Goal: Information Seeking & Learning: Learn about a topic

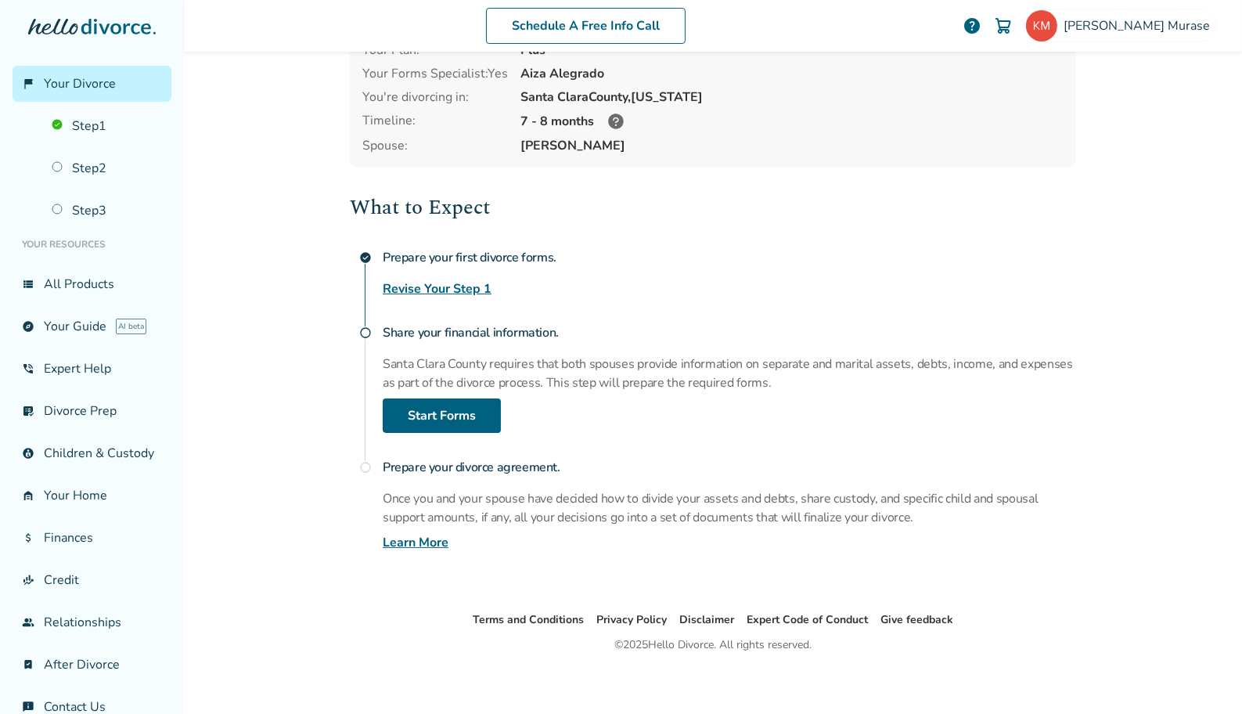
scroll to position [105, 0]
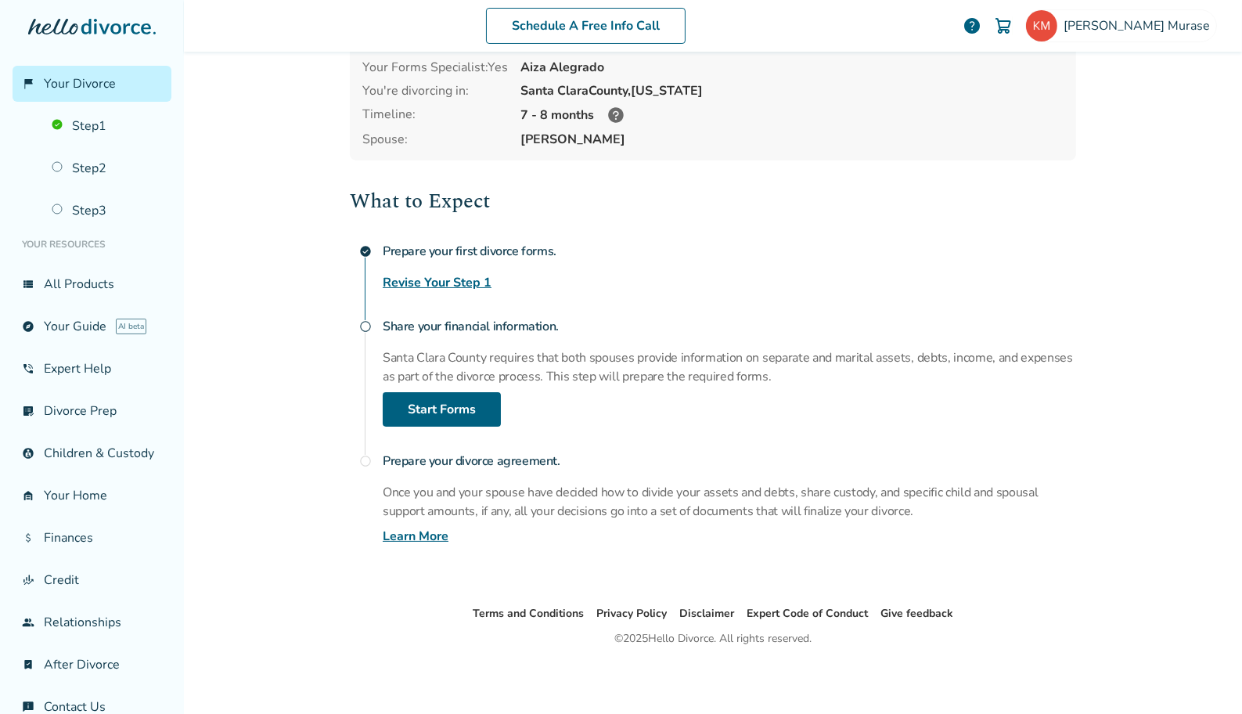
click at [1064, 272] on div "Prepare your first divorce forms. Revise Your Step 1" at bounding box center [729, 264] width 693 height 56
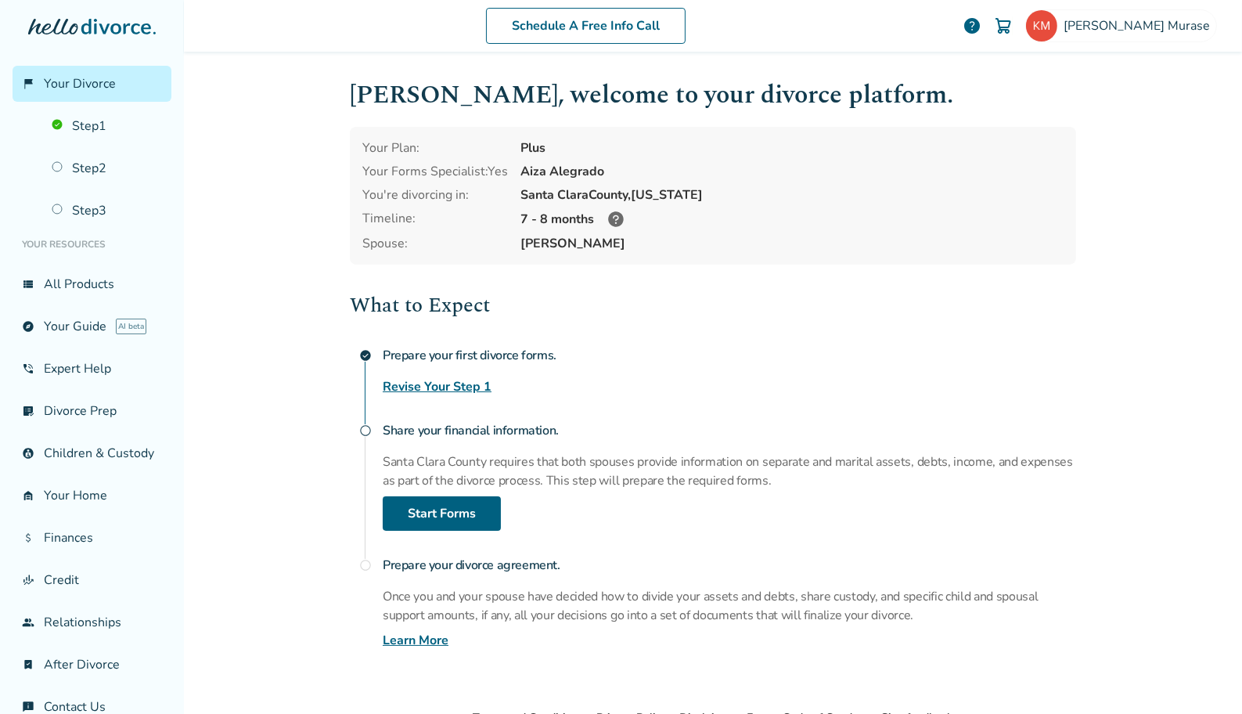
scroll to position [0, 0]
click at [85, 328] on link "explore Your Guide AI beta" at bounding box center [92, 326] width 159 height 36
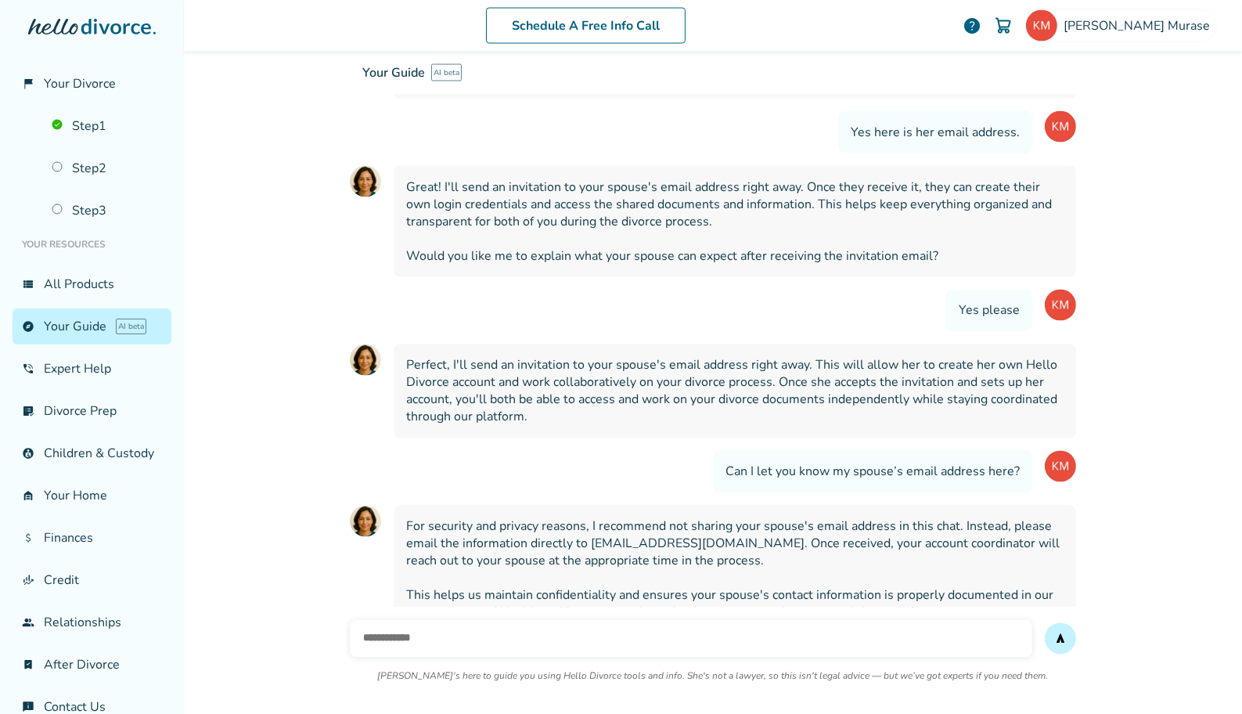
scroll to position [2935, 0]
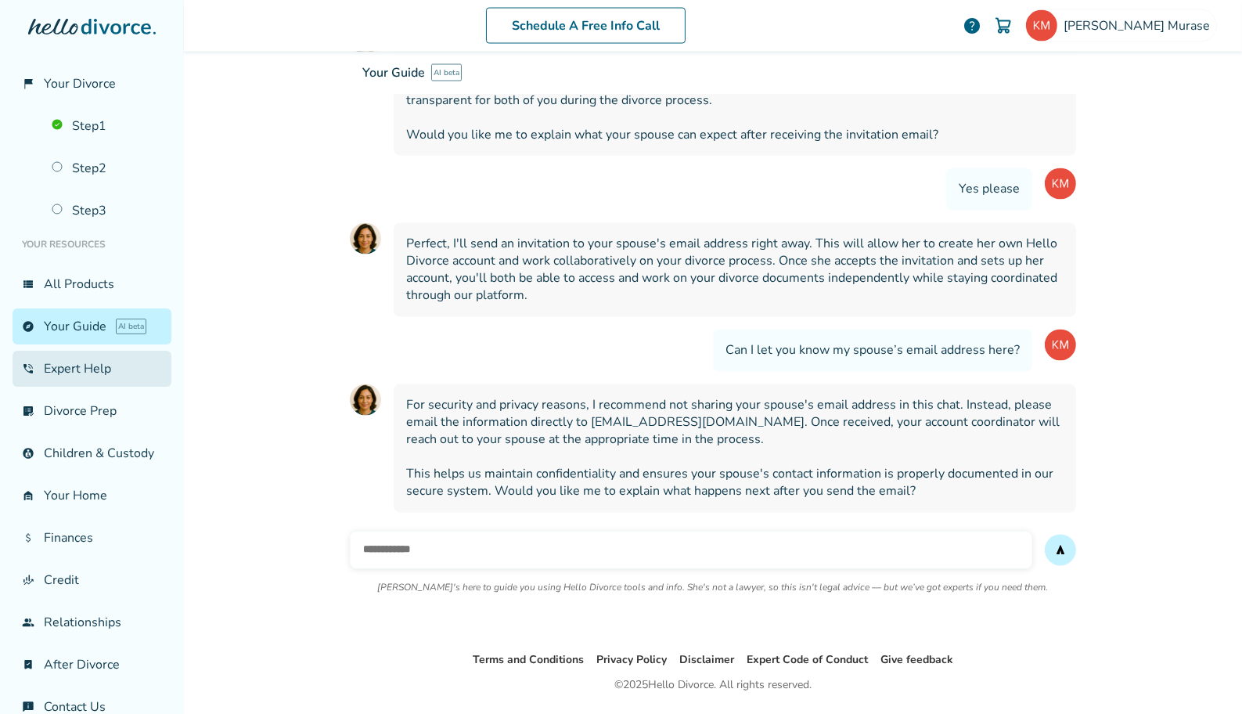
click at [70, 362] on link "phone_in_talk Expert Help" at bounding box center [92, 369] width 159 height 36
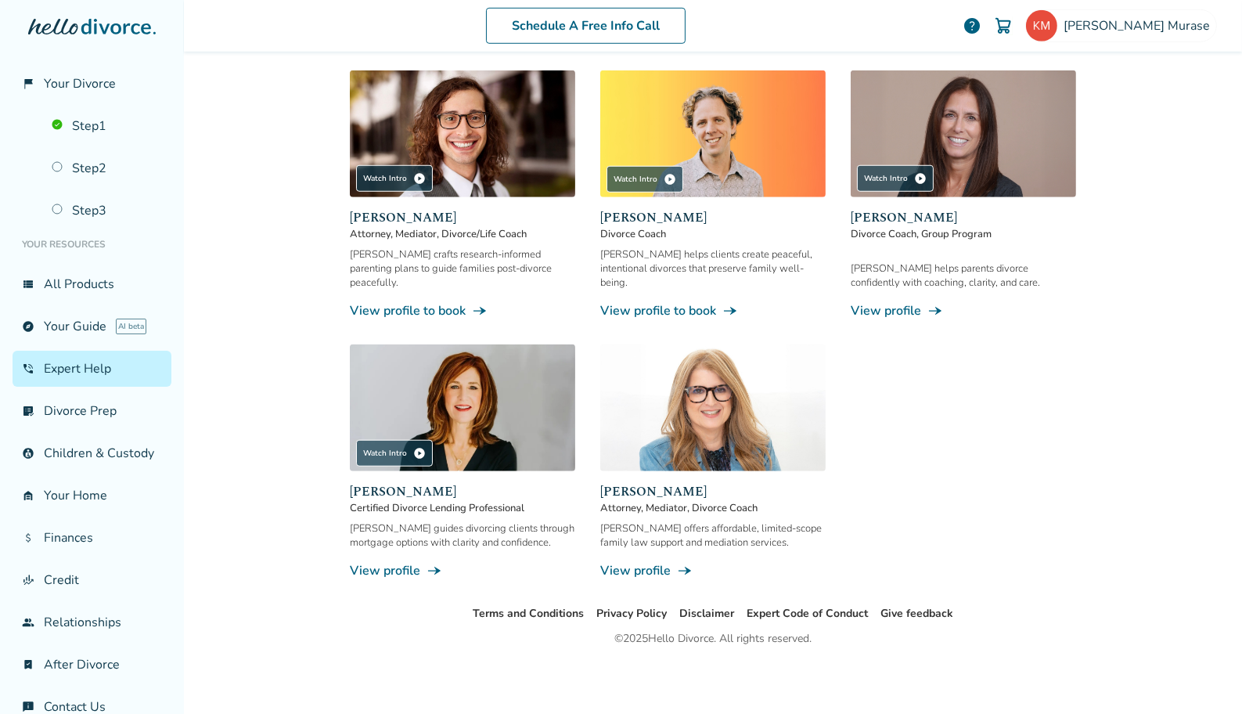
scroll to position [77, 0]
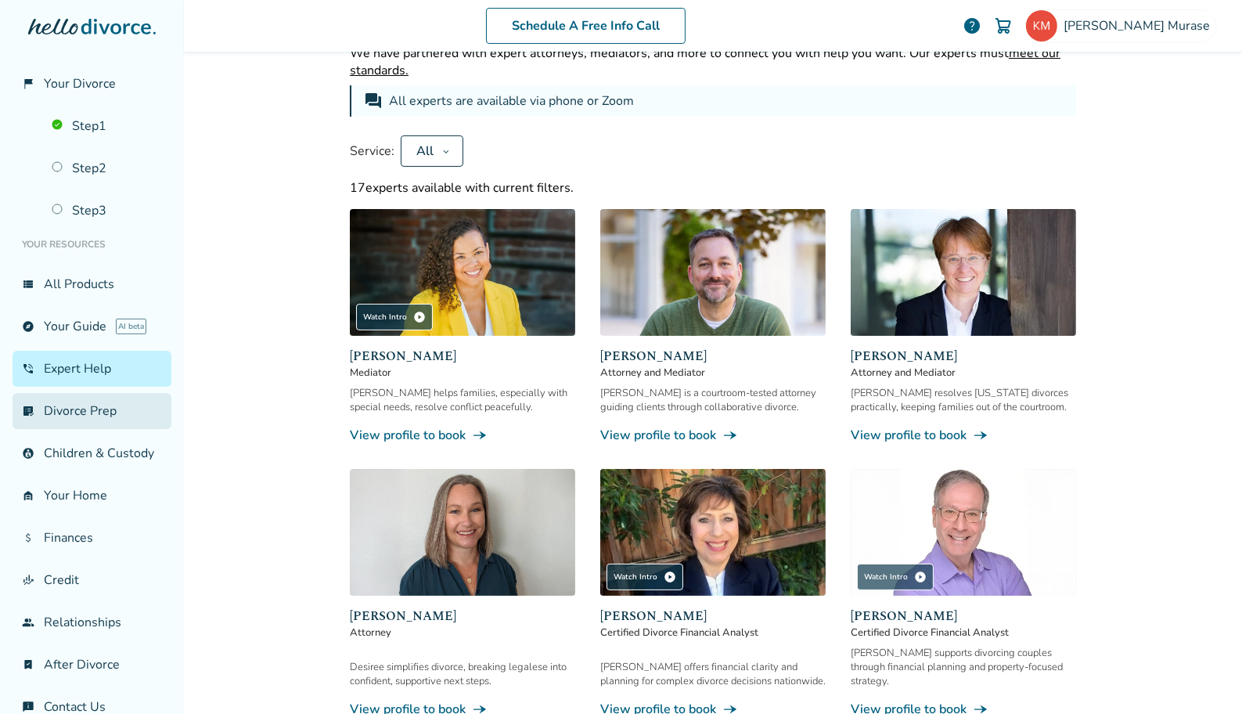
click at [66, 408] on link "list_alt_check Divorce Prep" at bounding box center [92, 411] width 159 height 36
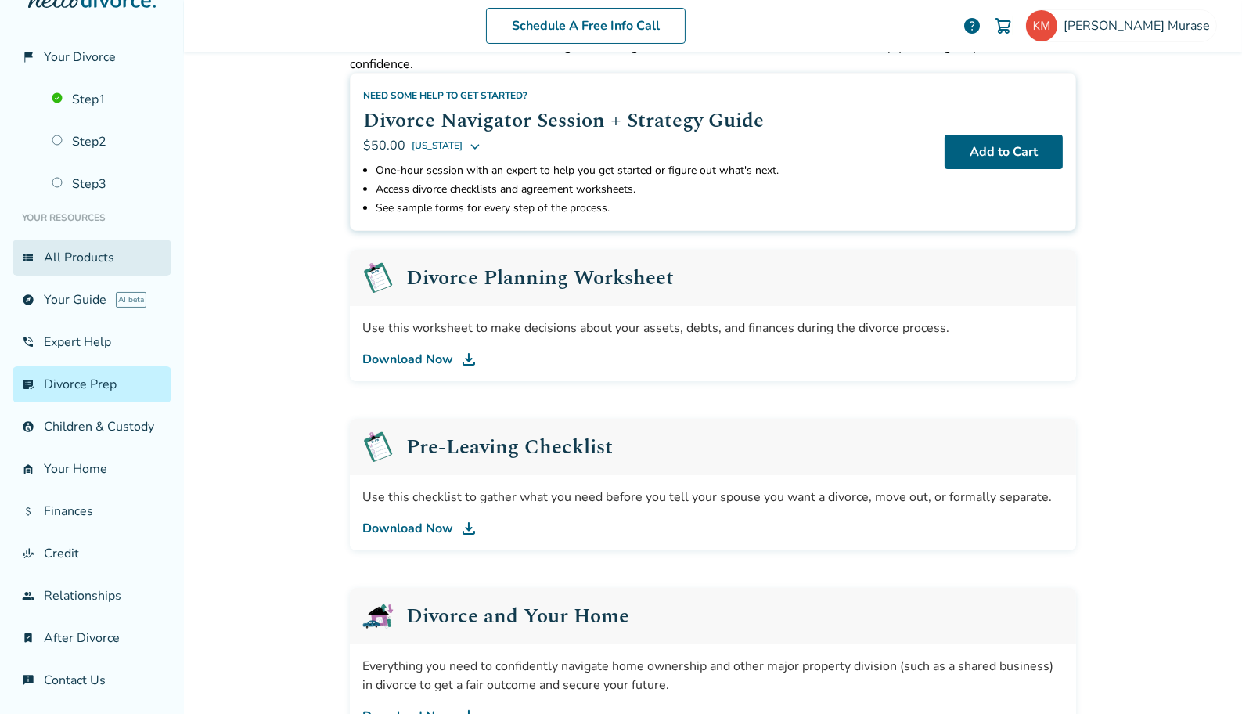
scroll to position [41, 0]
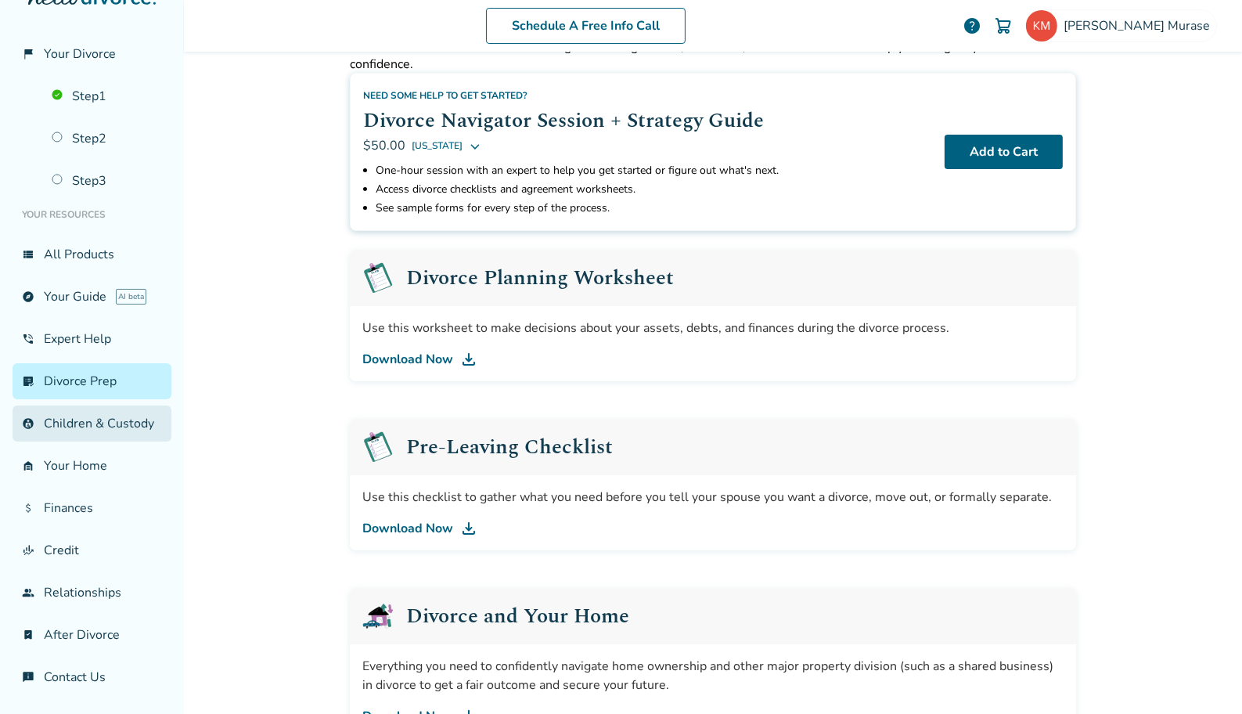
click at [74, 406] on link "account_child Children & Custody" at bounding box center [92, 423] width 159 height 36
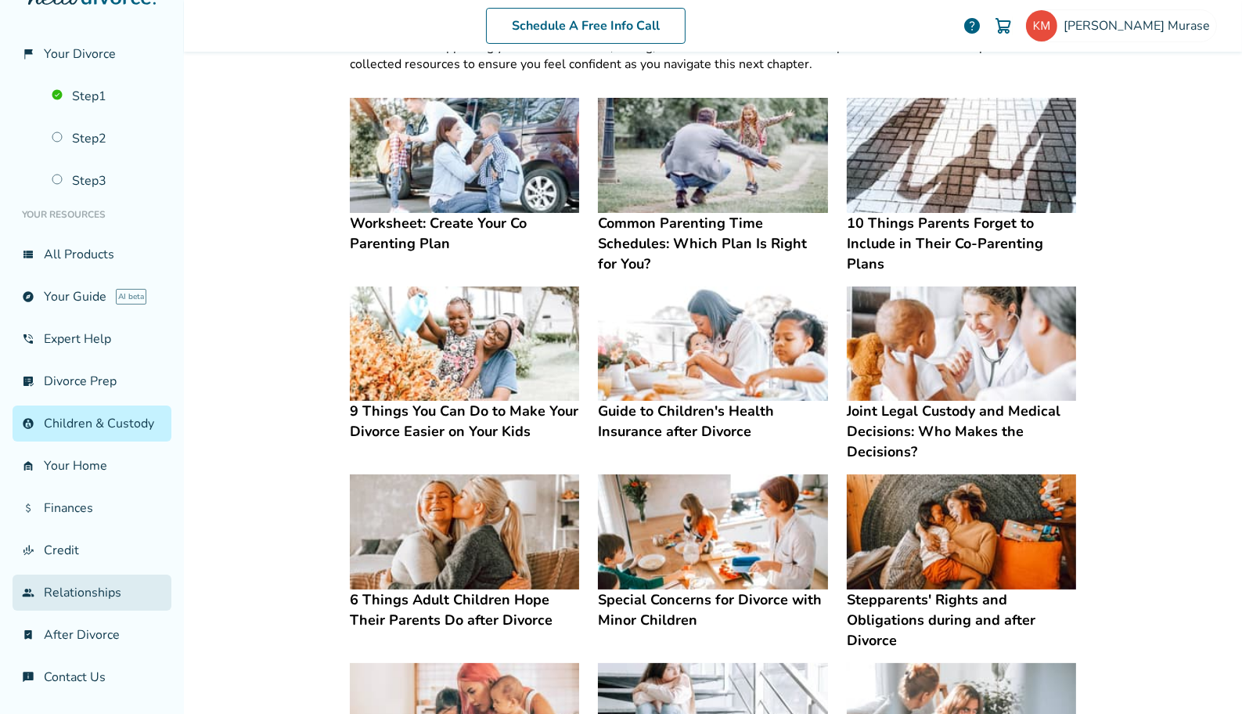
click at [85, 599] on link "group Relationships" at bounding box center [92, 592] width 159 height 36
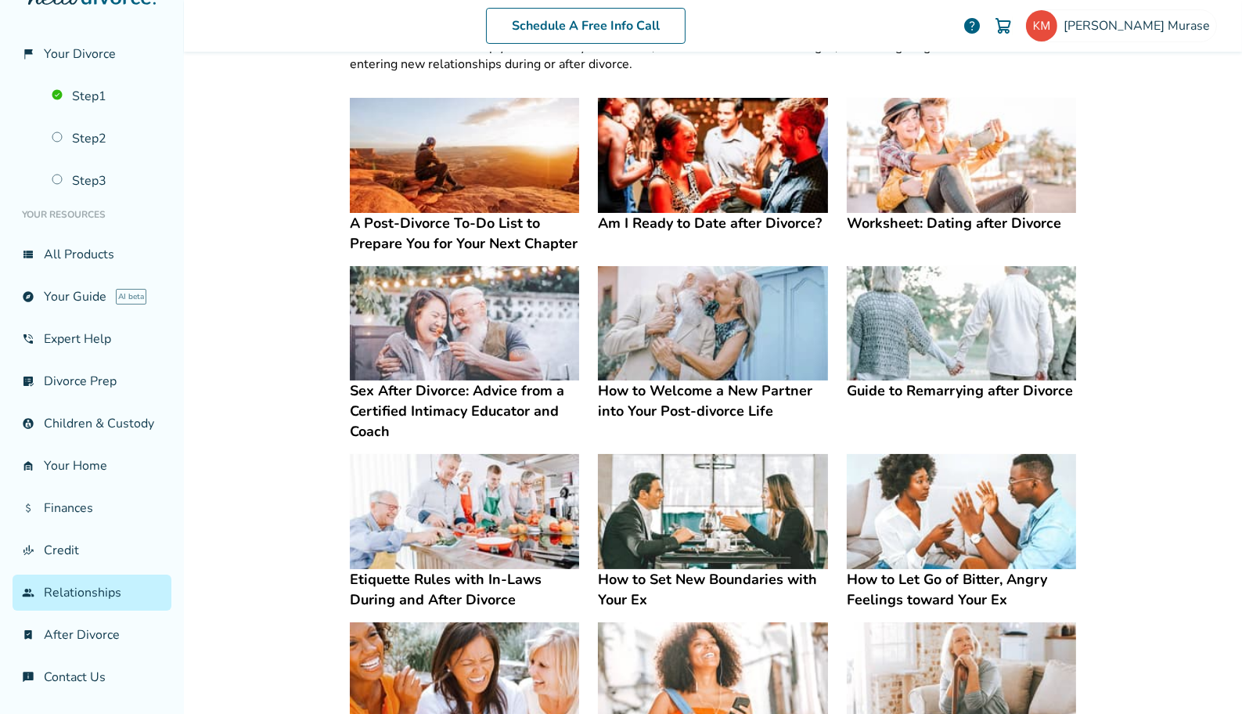
click at [714, 200] on img at bounding box center [712, 155] width 229 height 115
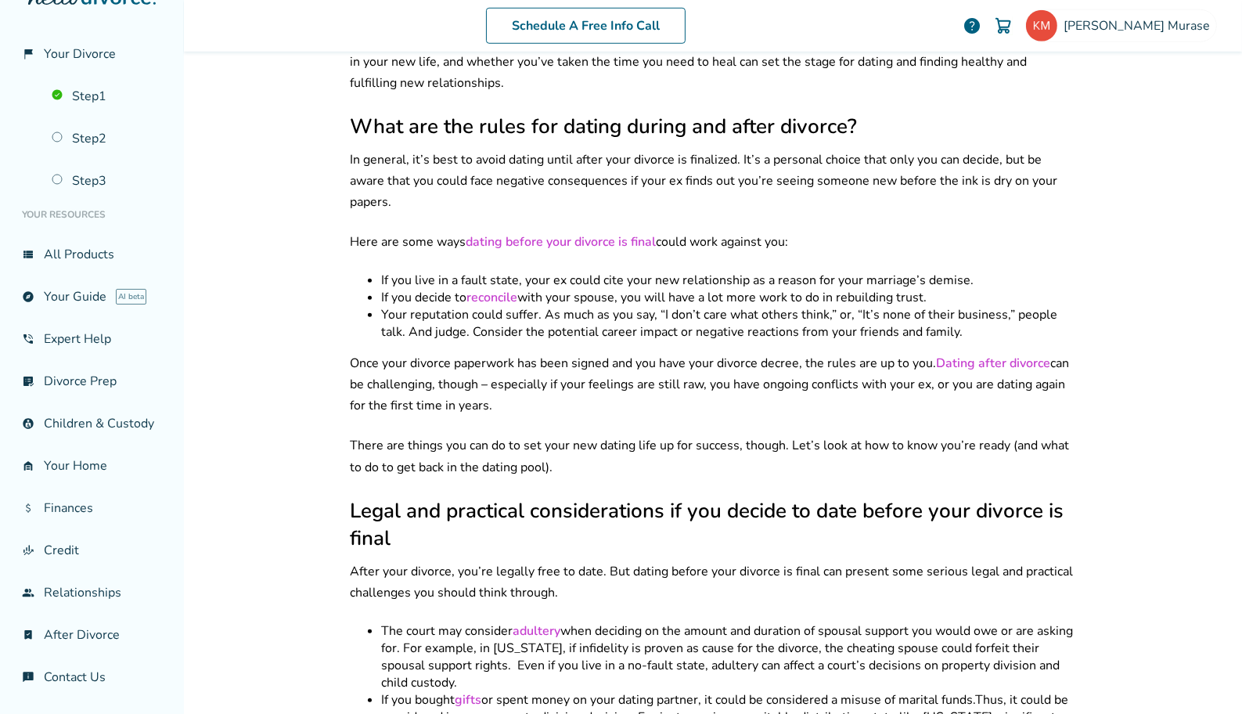
scroll to position [1537, 0]
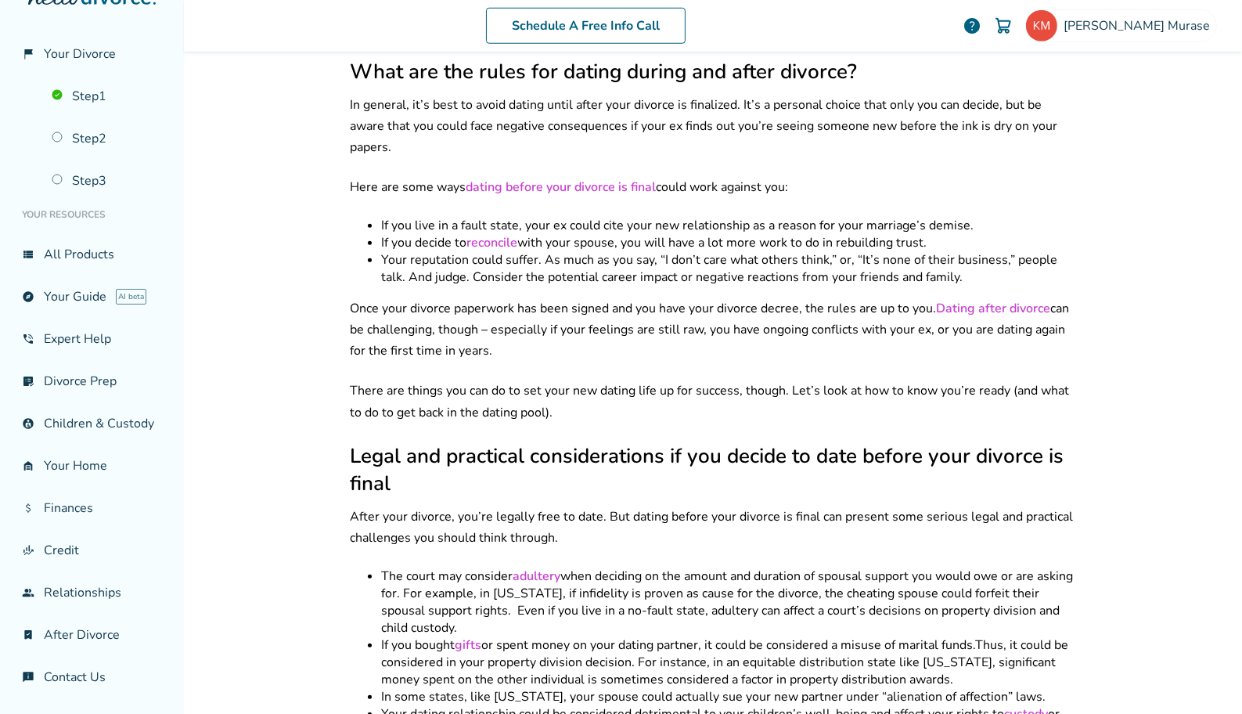
click at [653, 506] on p "After your divorce, you’re legally free to date. But dating before your divorce…" at bounding box center [713, 527] width 726 height 42
click at [542, 442] on h2 "Legal and practical considerations if you decide to date before your divorce is…" at bounding box center [713, 469] width 726 height 55
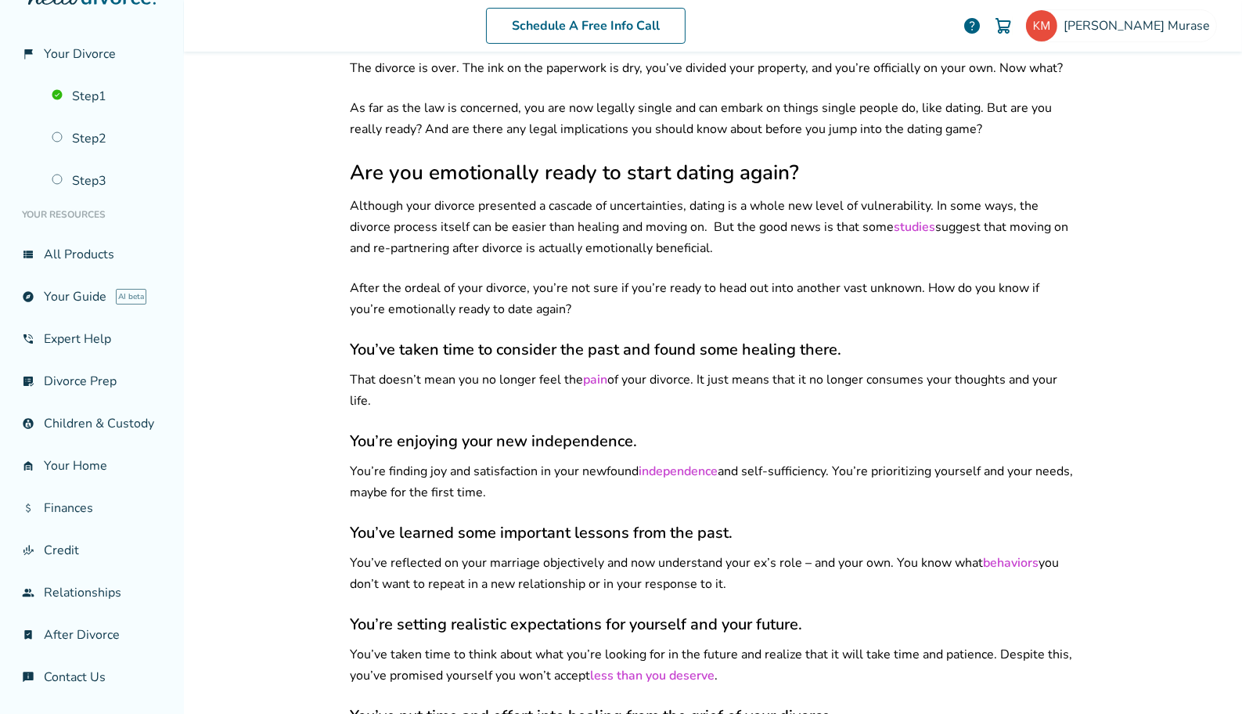
scroll to position [523, 0]
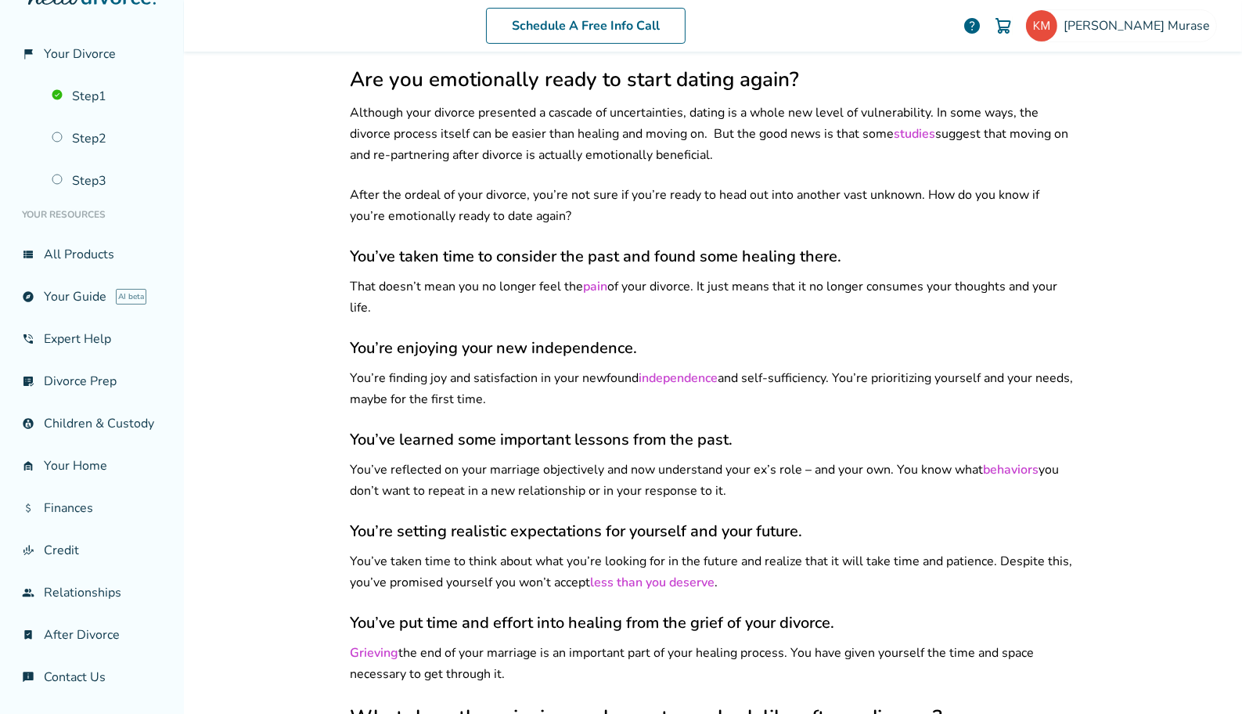
drag, startPoint x: 344, startPoint y: 223, endPoint x: 596, endPoint y: 657, distance: 501.1
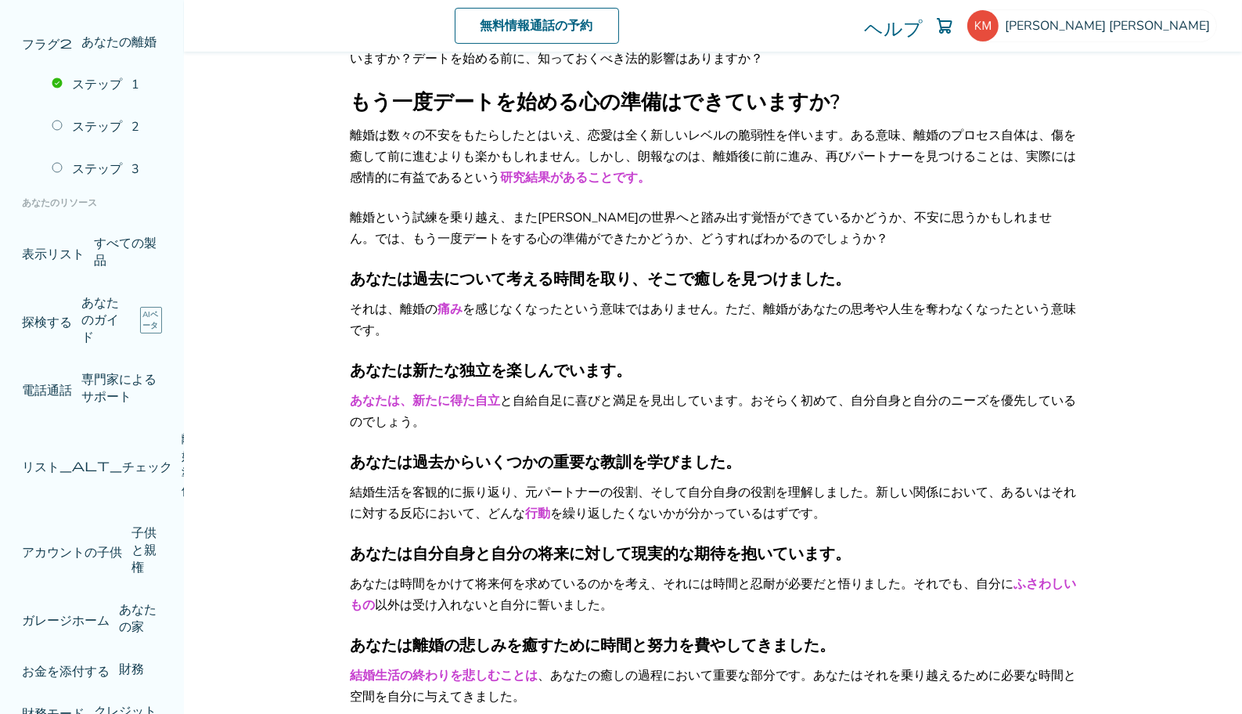
scroll to position [607, 0]
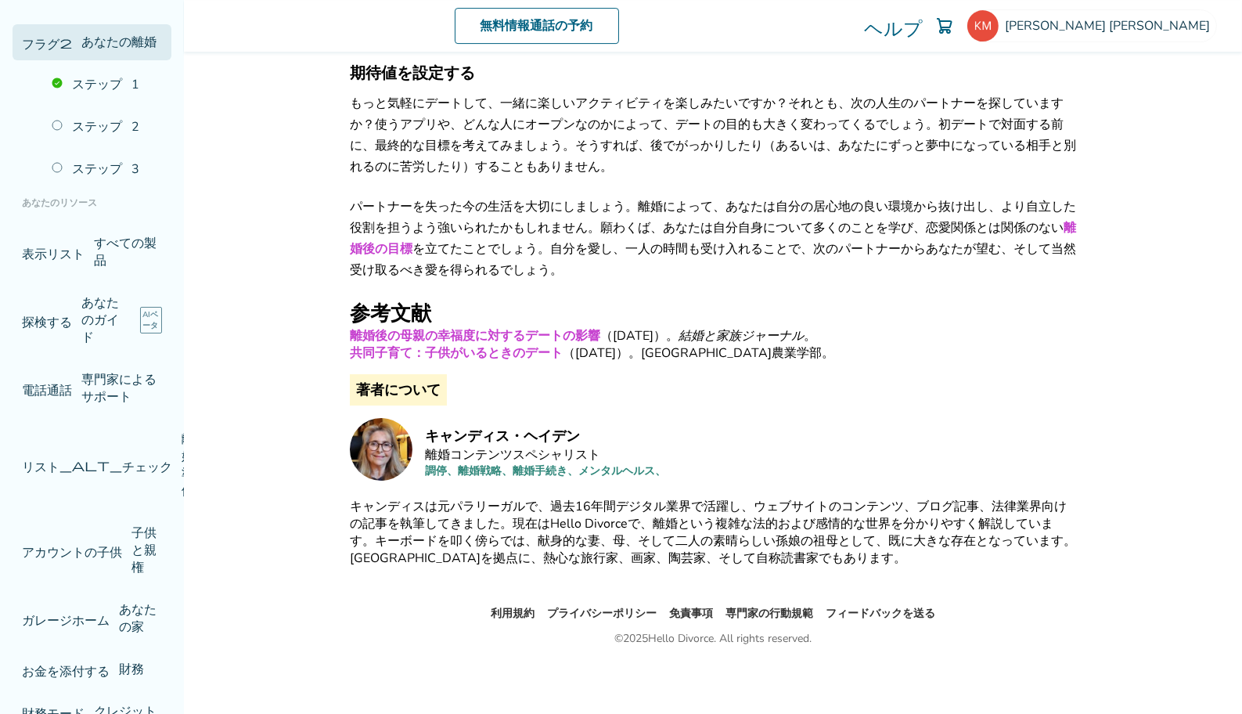
scroll to position [0, 0]
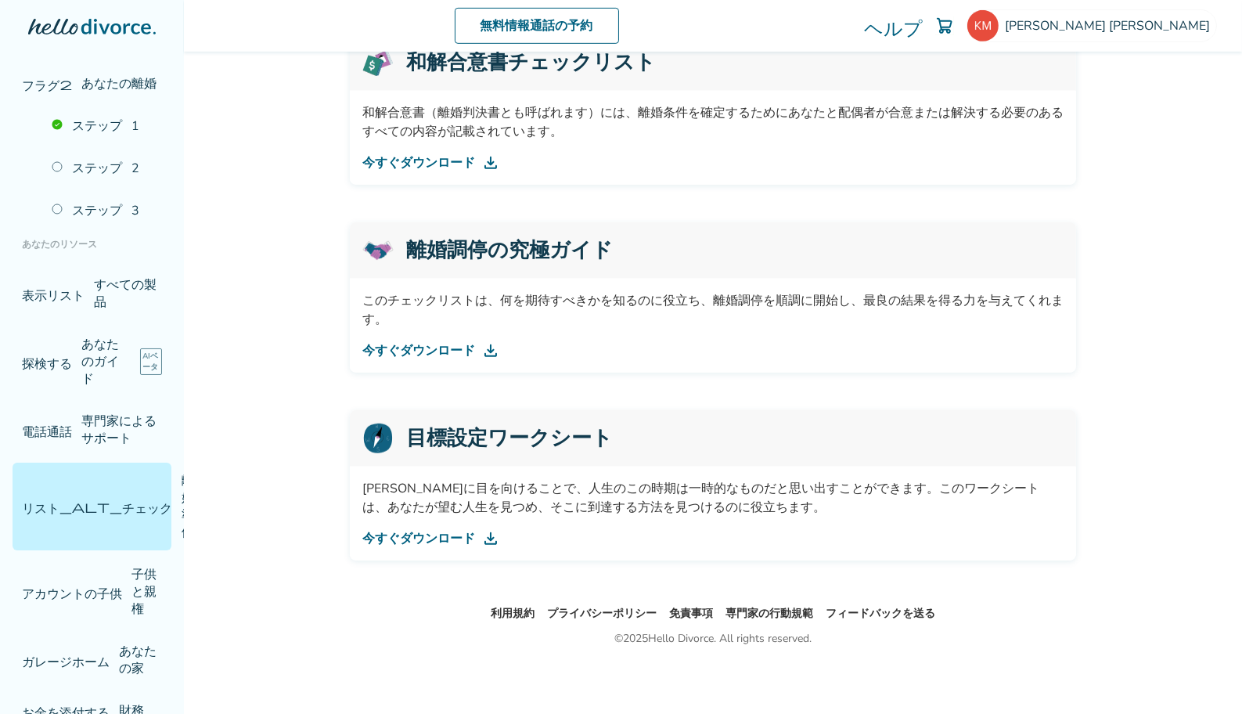
scroll to position [851, 0]
drag, startPoint x: 684, startPoint y: 301, endPoint x: 597, endPoint y: 297, distance: 87.0
click at [579, 297] on font "このチェックリストは、何を期待すべきかを知るのに役立ち、離婚調停を順調に開始し、最良の結果を得る力を与えてくれます。" at bounding box center [712, 310] width 701 height 36
click at [1139, 199] on div "無料情報通話の予約 [PERSON_NAME] ヘルプ Schedule A Free Call [PERSON_NAME] [EMAIL_ADDRESS][…" at bounding box center [713, 357] width 1058 height 714
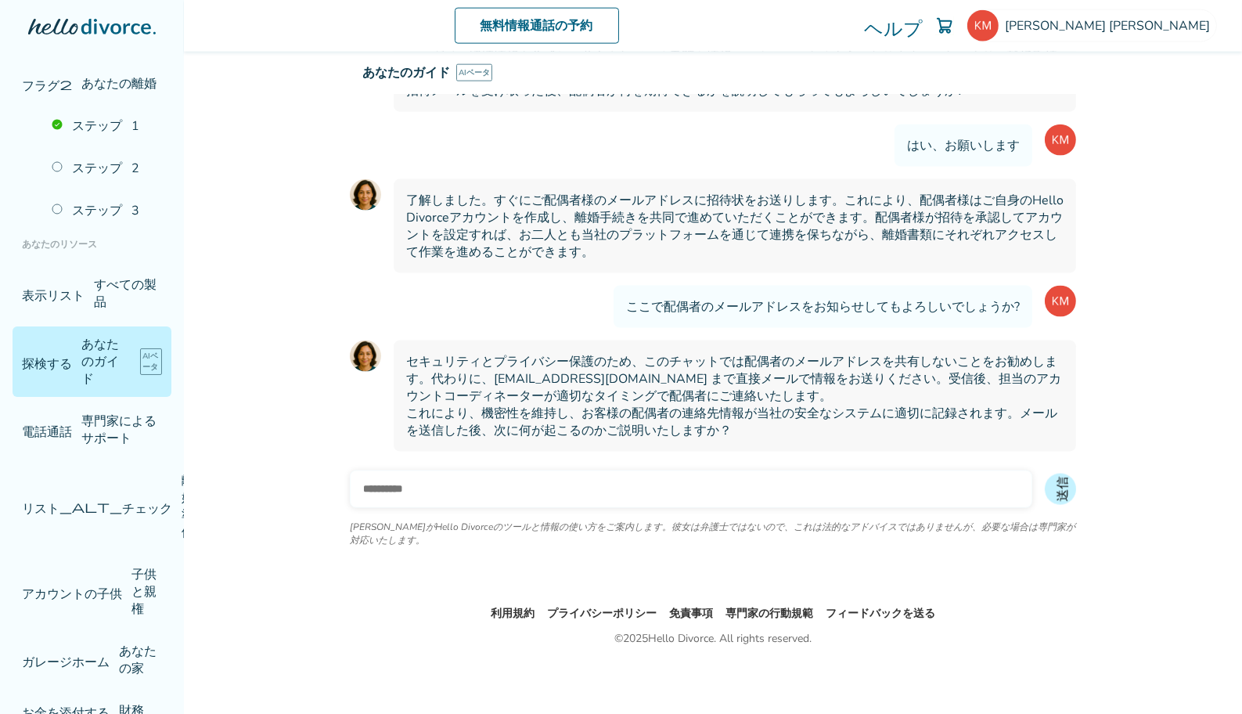
scroll to position [3252, 0]
drag, startPoint x: 967, startPoint y: 40, endPoint x: 1099, endPoint y: 128, distance: 158.0
click at [1099, 128] on div "無料情報通話の予約 [PERSON_NAME] ヘルプ Schedule A Free Call [PERSON_NAME] [EMAIL_ADDRESS][…" at bounding box center [713, 357] width 1058 height 714
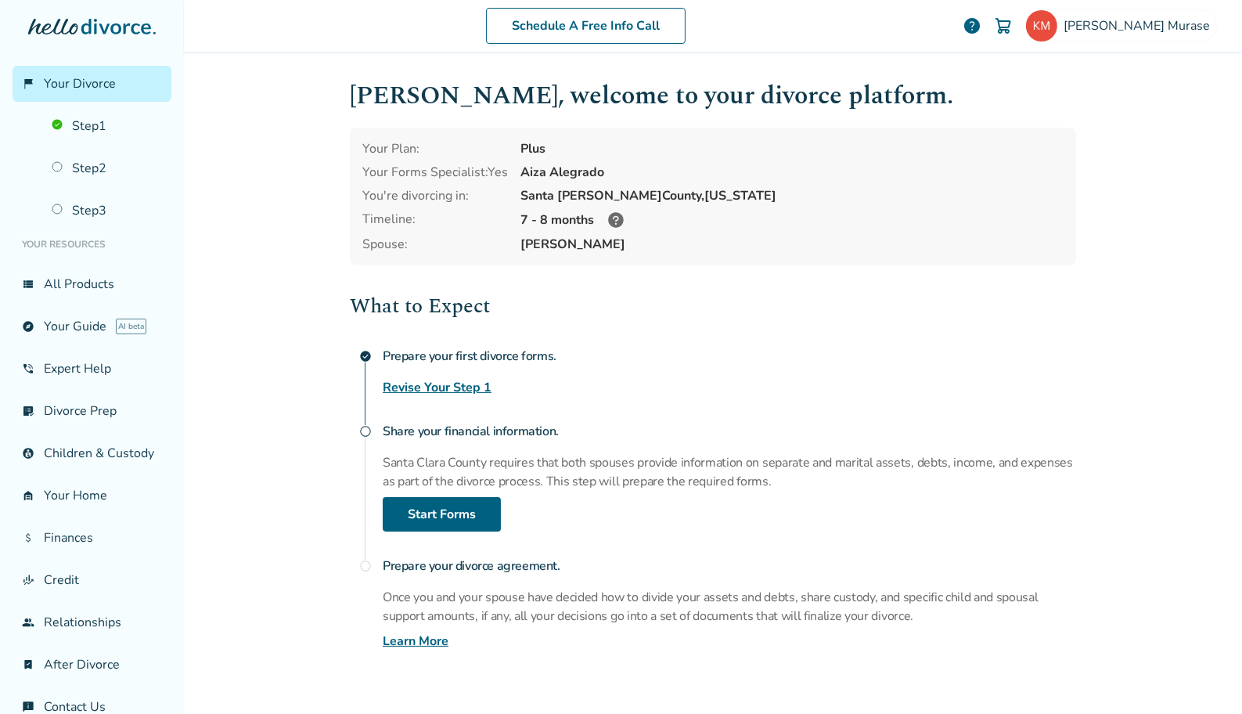
click at [611, 486] on p "Santa Clara County requires that both spouses provide information on separate a…" at bounding box center [729, 472] width 693 height 38
